Goal: Information Seeking & Learning: Find specific fact

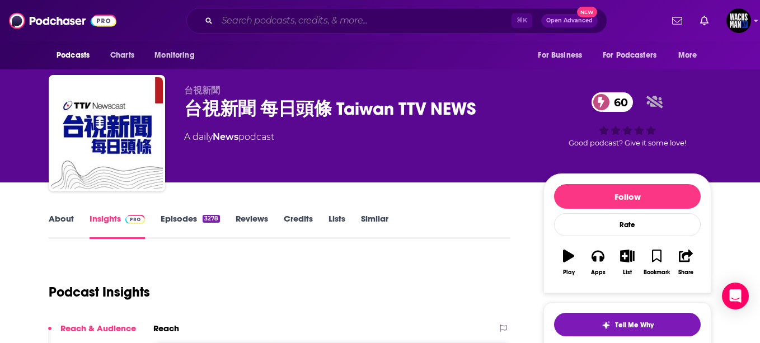
click at [270, 18] on input "Search podcasts, credits, & more..." at bounding box center [364, 21] width 294 height 18
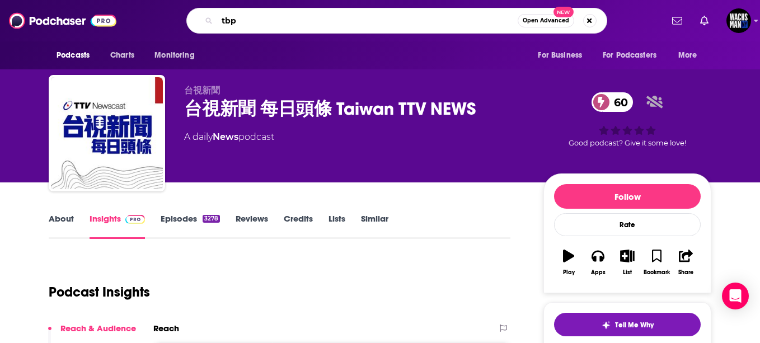
type input "tbpn"
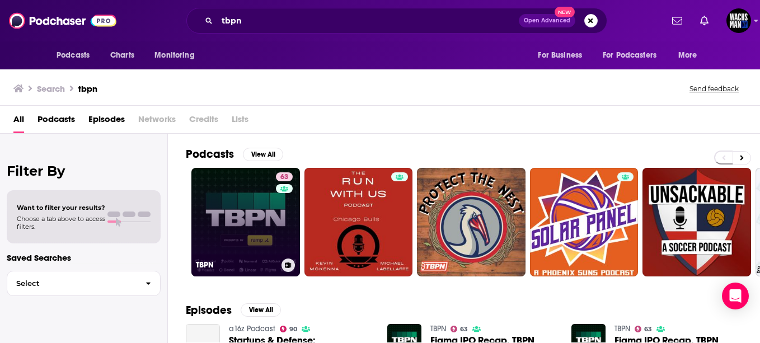
click at [265, 202] on link "63 TBPN" at bounding box center [245, 222] width 109 height 109
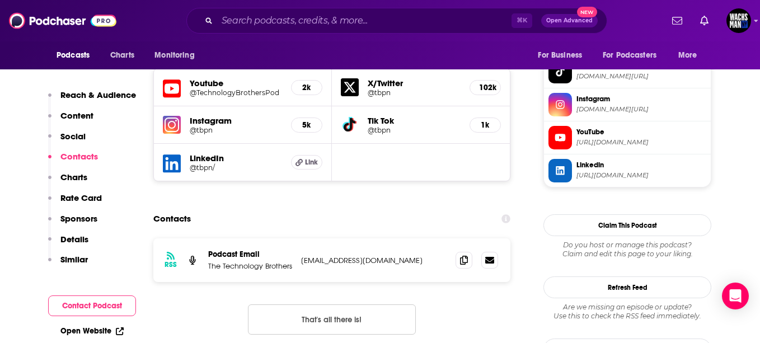
scroll to position [1021, 0]
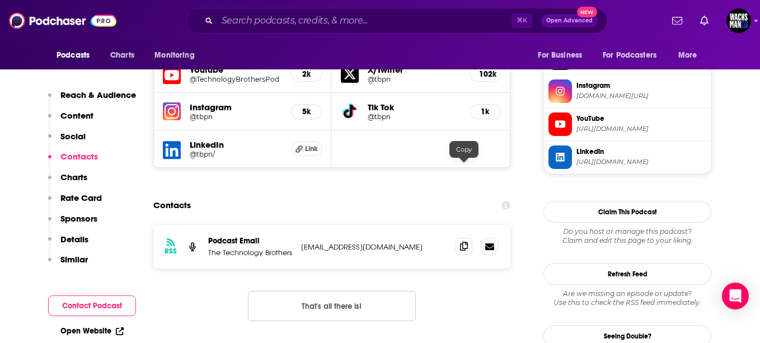
click at [469, 238] on span at bounding box center [464, 246] width 17 height 17
